Goal: Check status: Check status

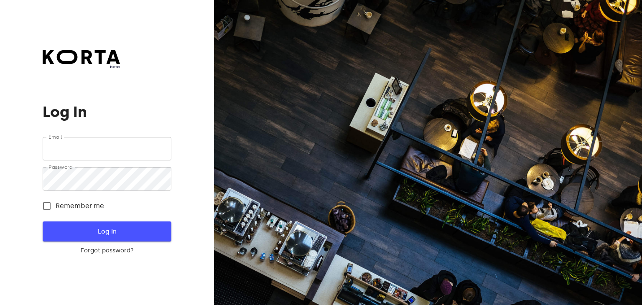
type input "[EMAIL_ADDRESS][DOMAIN_NAME]"
click at [102, 229] on span "Log In" at bounding box center [107, 231] width 102 height 11
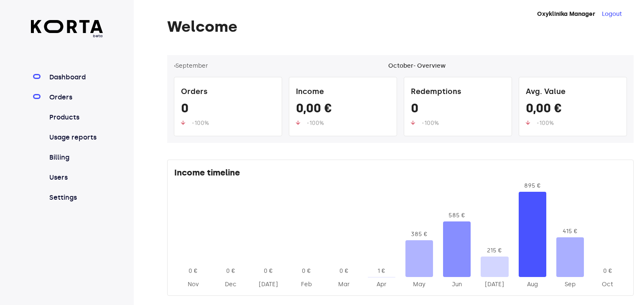
click at [62, 95] on link "Orders" at bounding box center [76, 97] width 56 height 10
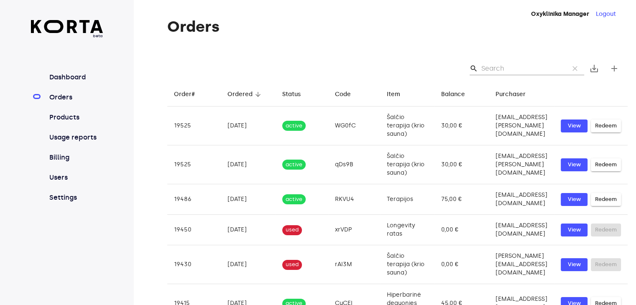
click at [500, 71] on input "Search" at bounding box center [521, 68] width 81 height 13
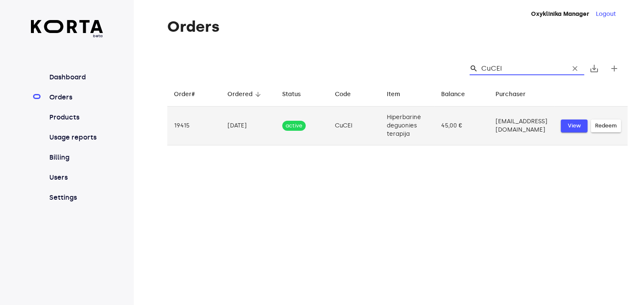
type input "CuCEI"
click at [577, 124] on span "View" at bounding box center [574, 126] width 18 height 10
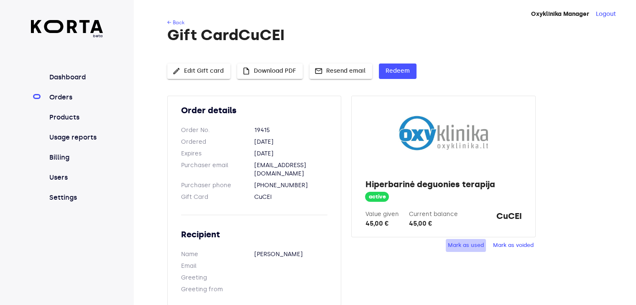
click at [470, 245] on span "Mark as used" at bounding box center [466, 246] width 36 height 10
